Goal: Task Accomplishment & Management: Use online tool/utility

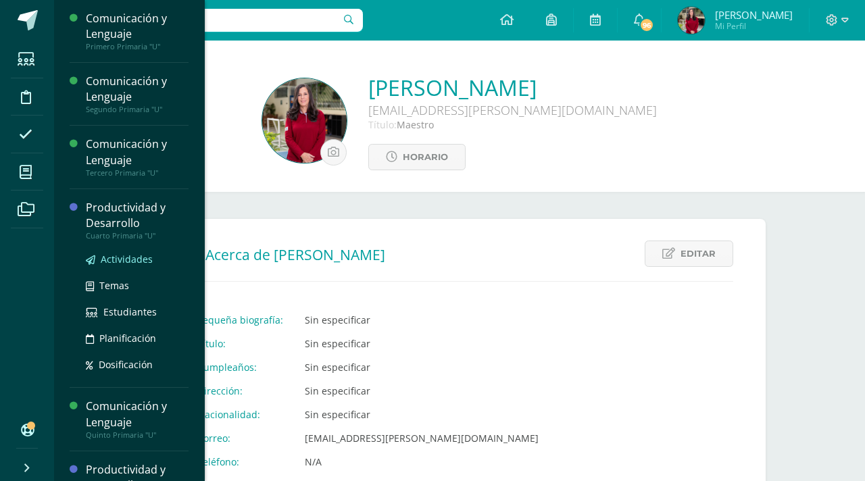
click at [114, 259] on span "Actividades" at bounding box center [127, 259] width 52 height 13
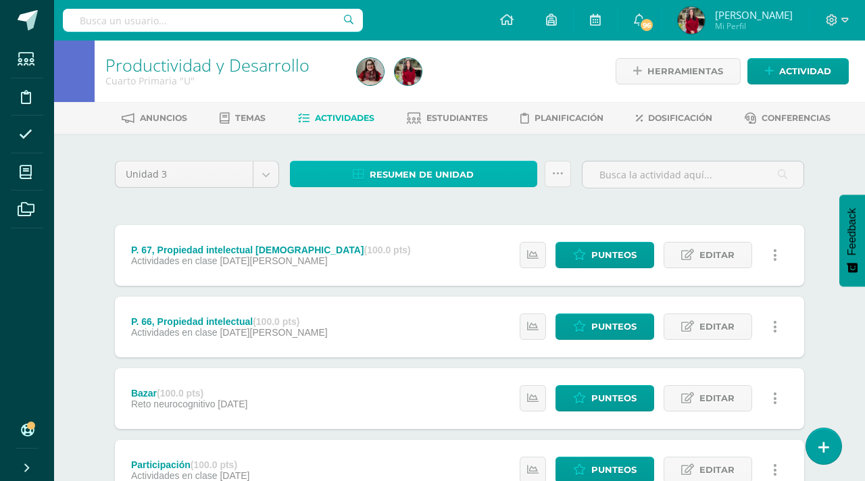
click at [412, 166] on span "Resumen de unidad" at bounding box center [421, 174] width 104 height 25
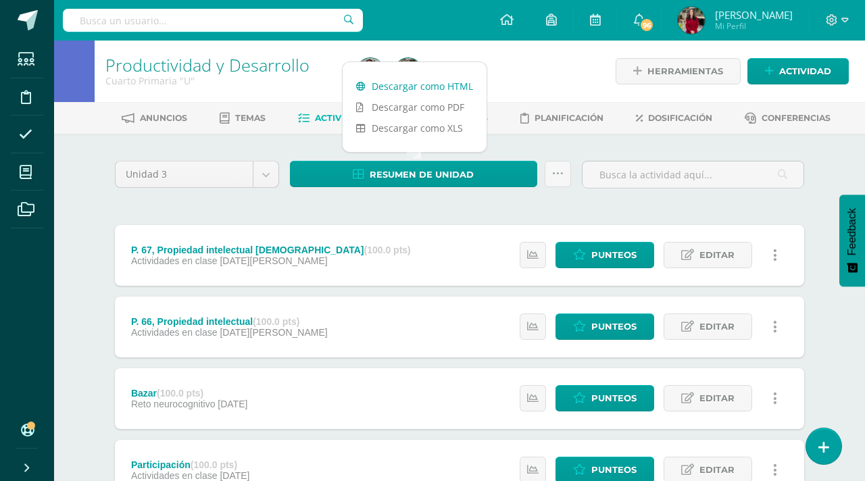
click at [426, 85] on link "Descargar como HTML" at bounding box center [414, 86] width 144 height 21
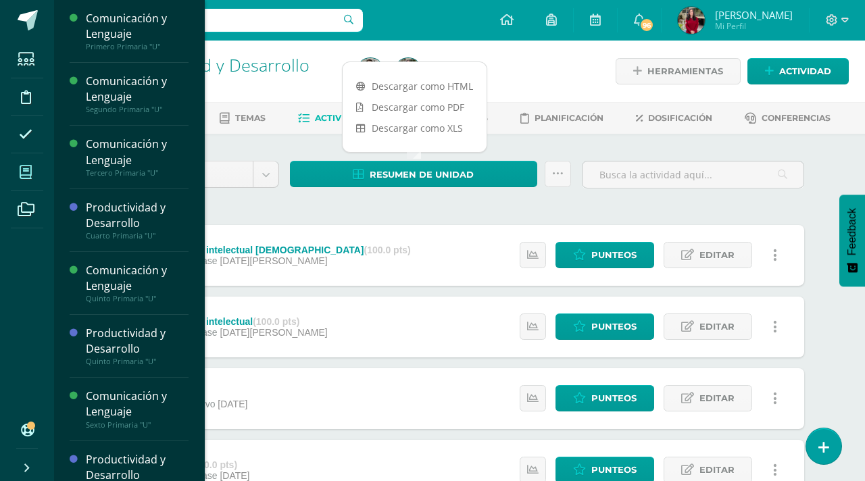
click at [40, 172] on span at bounding box center [26, 172] width 30 height 30
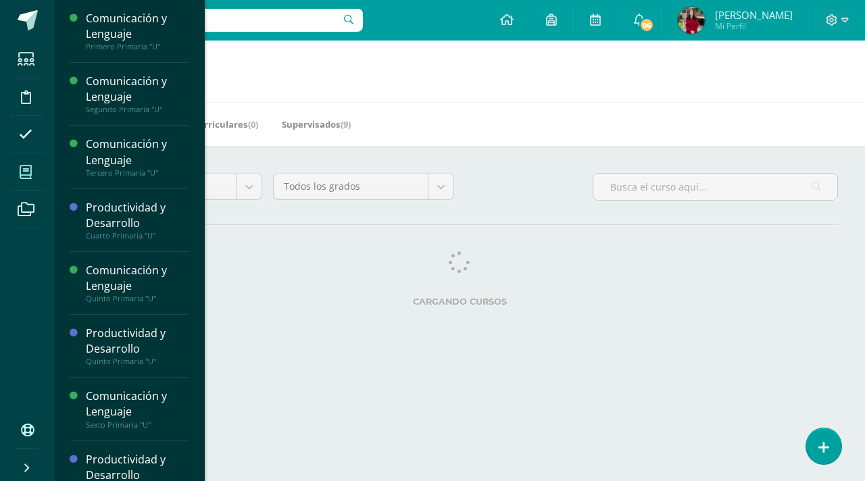
click at [22, 169] on icon at bounding box center [26, 172] width 12 height 14
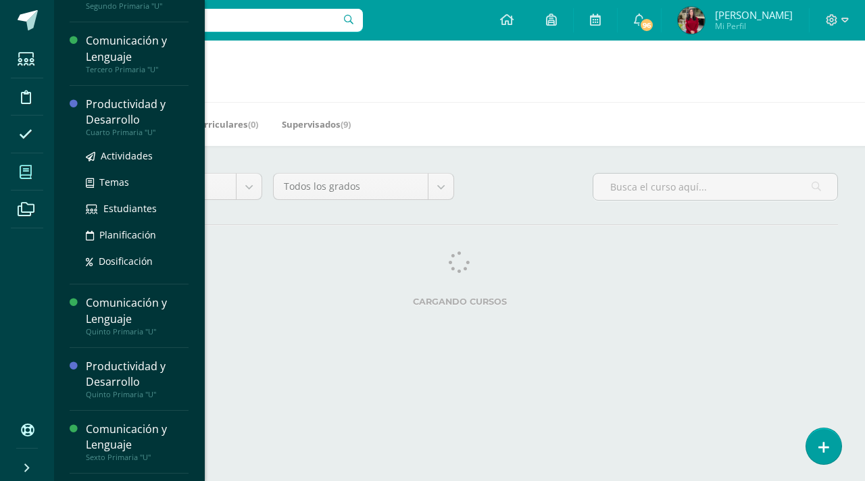
scroll to position [159, 0]
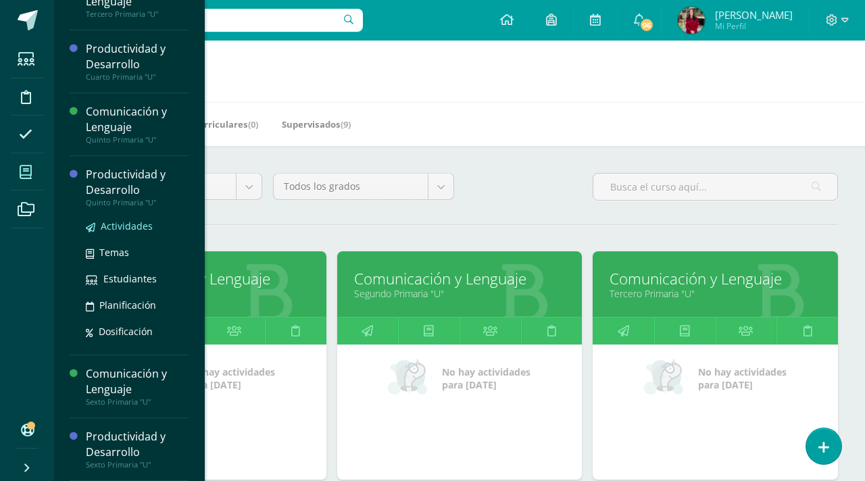
click at [130, 223] on span "Actividades" at bounding box center [127, 226] width 52 height 13
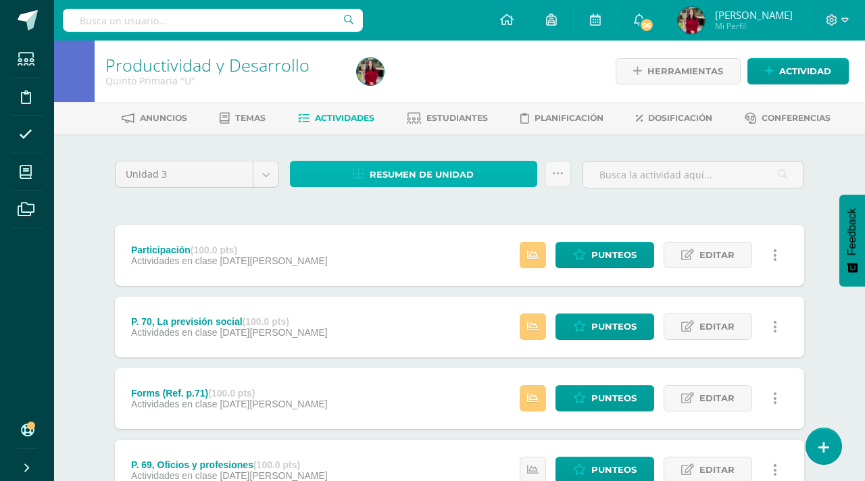
click at [399, 171] on span "Resumen de unidad" at bounding box center [421, 174] width 104 height 25
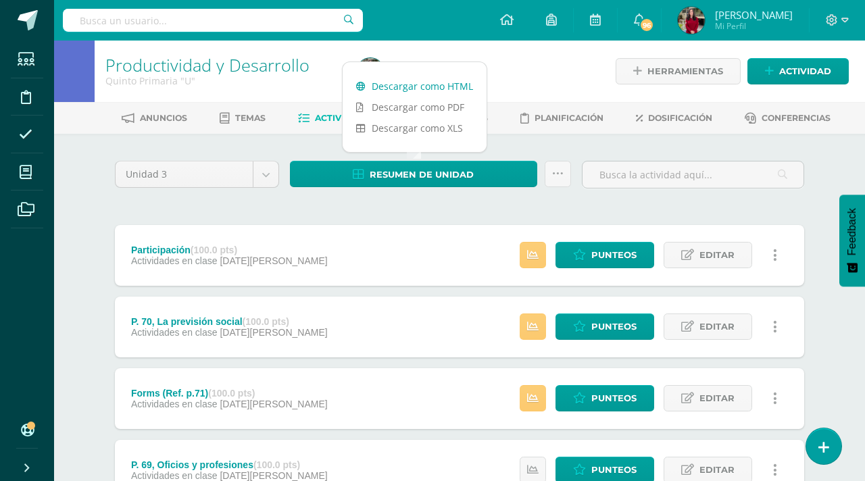
click at [409, 86] on link "Descargar como HTML" at bounding box center [414, 86] width 144 height 21
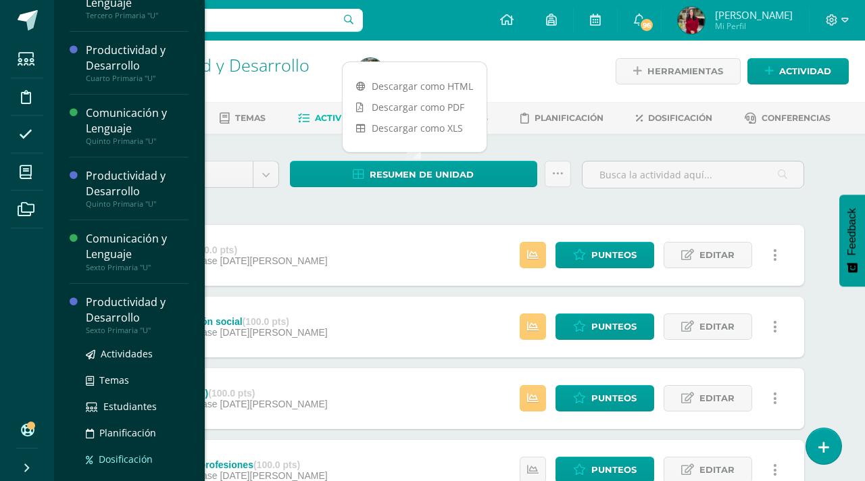
scroll to position [159, 0]
click at [134, 352] on span "Actividades" at bounding box center [127, 352] width 52 height 13
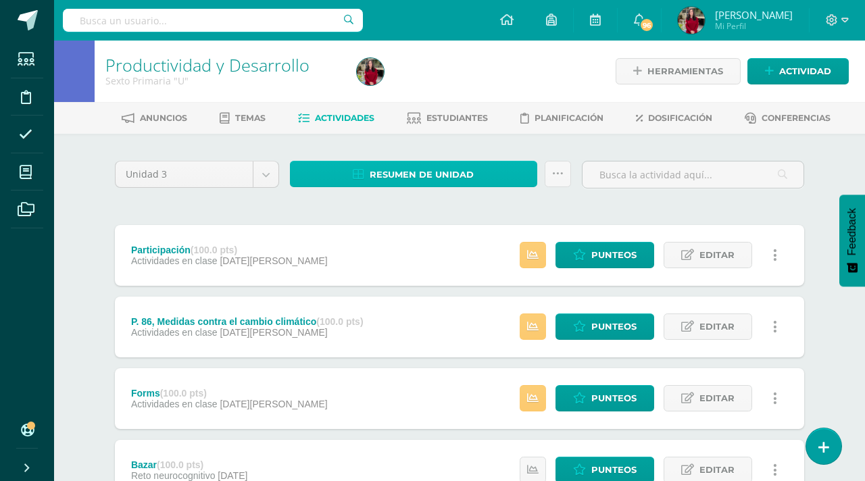
click at [421, 174] on span "Resumen de unidad" at bounding box center [421, 174] width 104 height 25
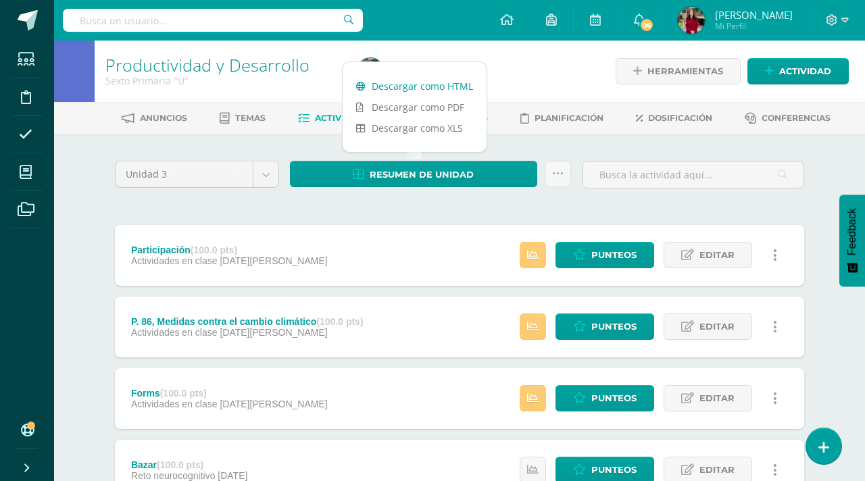
click at [425, 80] on link "Descargar como HTML" at bounding box center [414, 86] width 144 height 21
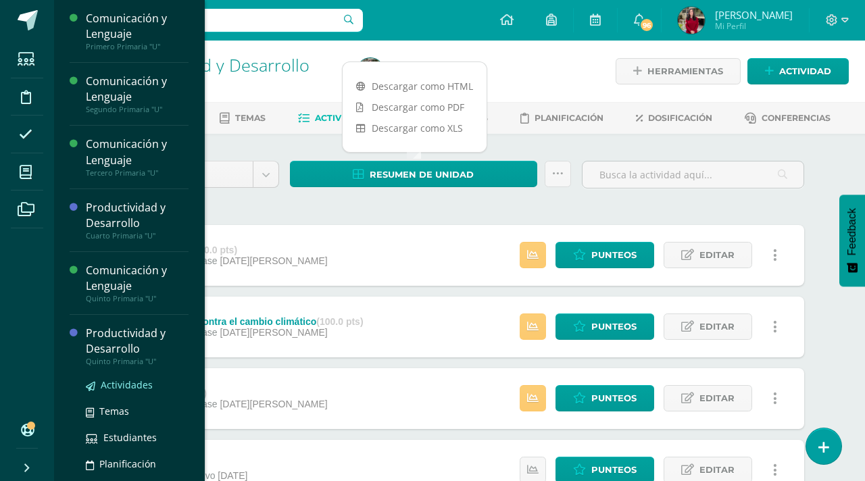
click at [139, 384] on span "Actividades" at bounding box center [127, 384] width 52 height 13
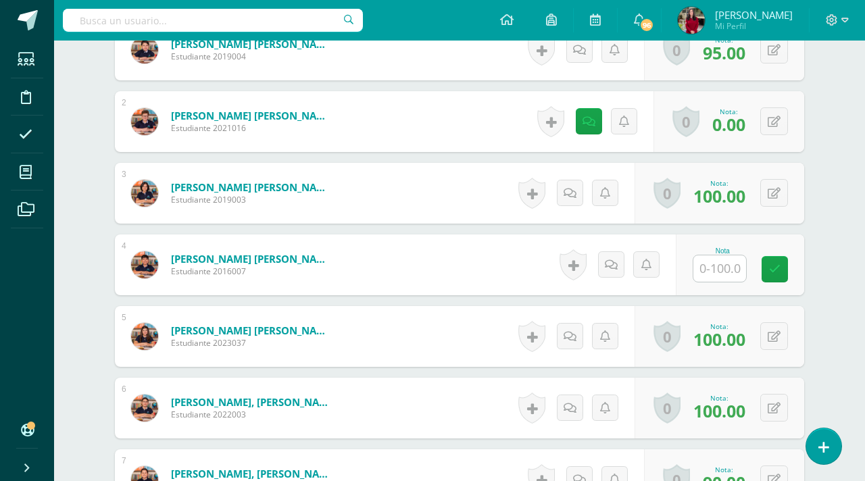
scroll to position [461, 0]
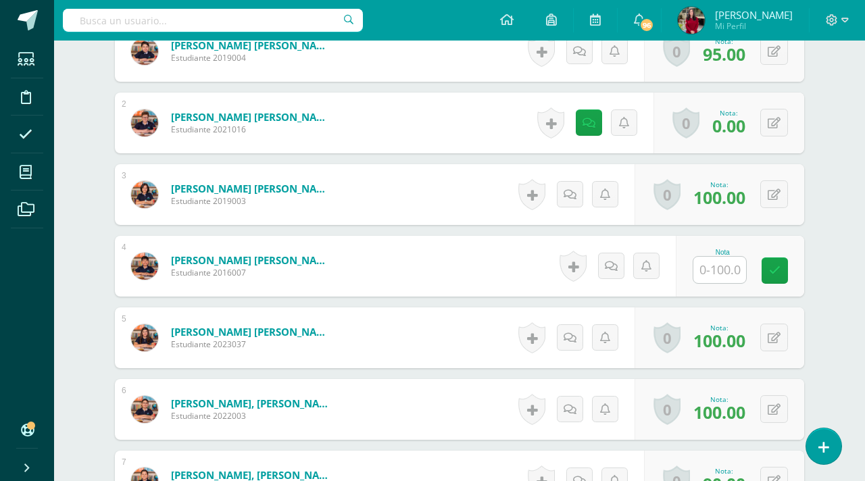
click at [719, 275] on input "text" at bounding box center [719, 270] width 53 height 26
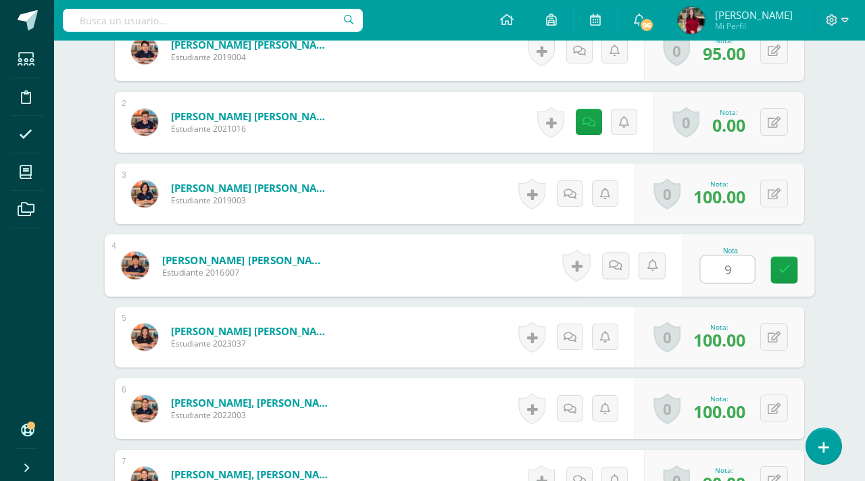
type input "90"
click at [782, 265] on icon at bounding box center [784, 269] width 12 height 11
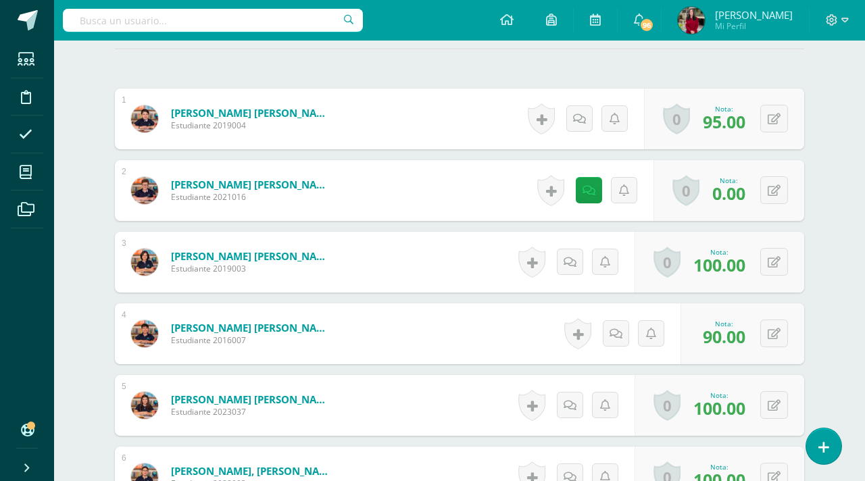
scroll to position [0, 0]
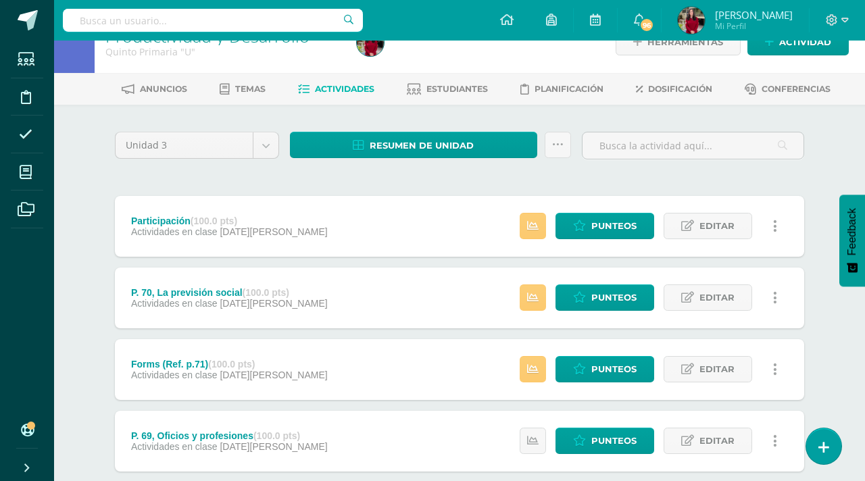
scroll to position [30, 0]
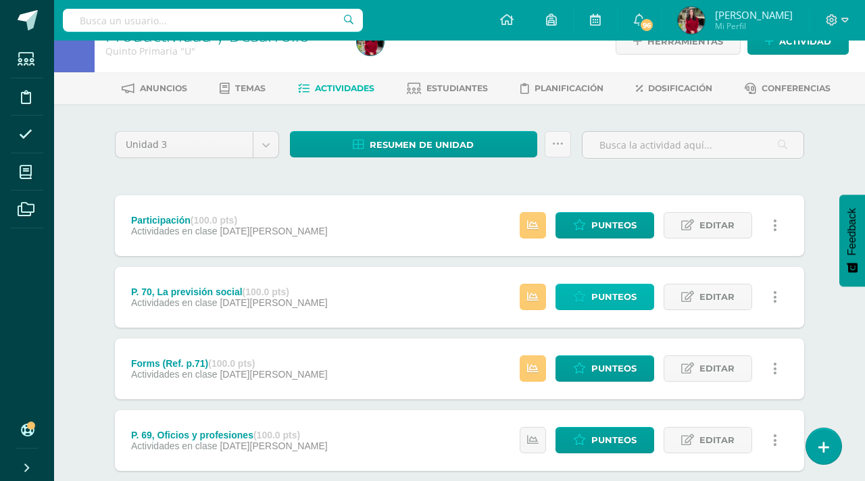
click at [584, 294] on icon at bounding box center [579, 296] width 13 height 11
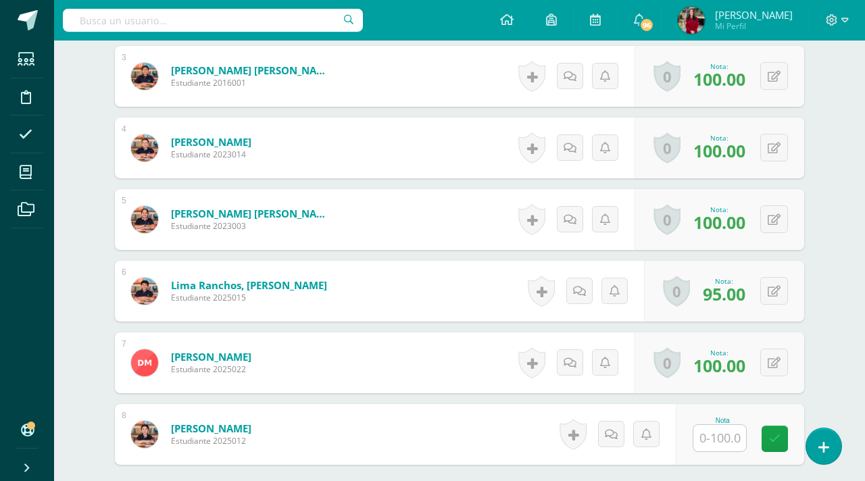
scroll to position [582, 0]
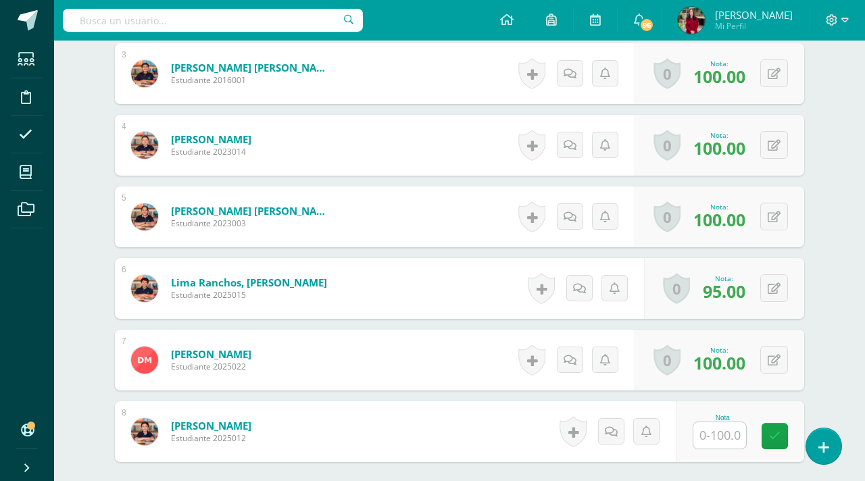
click at [708, 429] on input "text" at bounding box center [719, 435] width 53 height 26
type input "85"
click at [780, 430] on icon at bounding box center [784, 435] width 12 height 11
